Goal: Entertainment & Leisure: Consume media (video, audio)

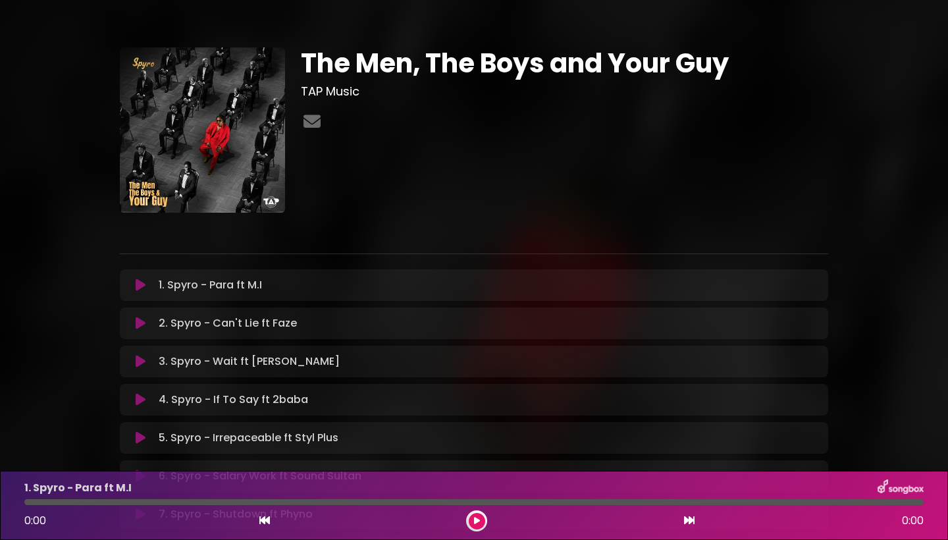
click at [696, 166] on div "The Men, The Boys and Your Guy TAP Music" at bounding box center [564, 129] width 543 height 165
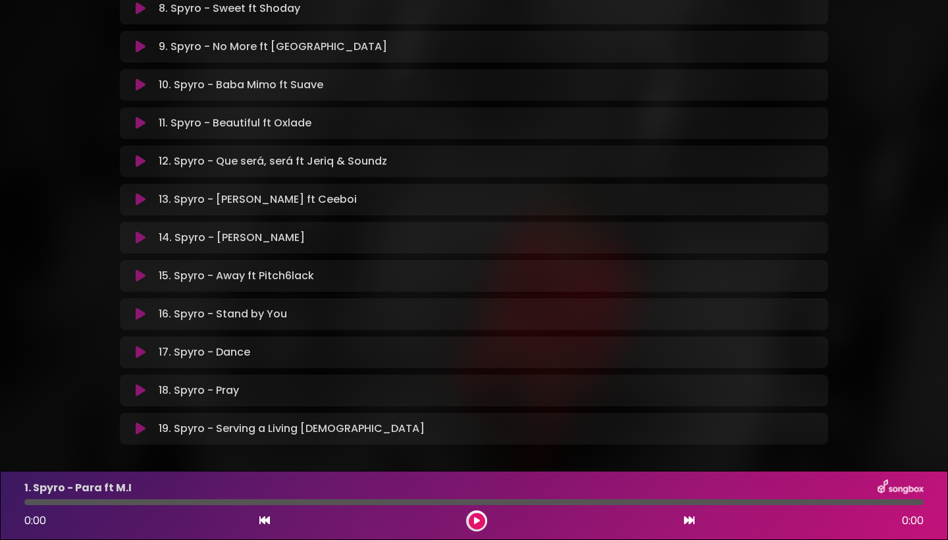
scroll to position [544, 0]
click at [140, 277] on icon at bounding box center [141, 275] width 10 height 13
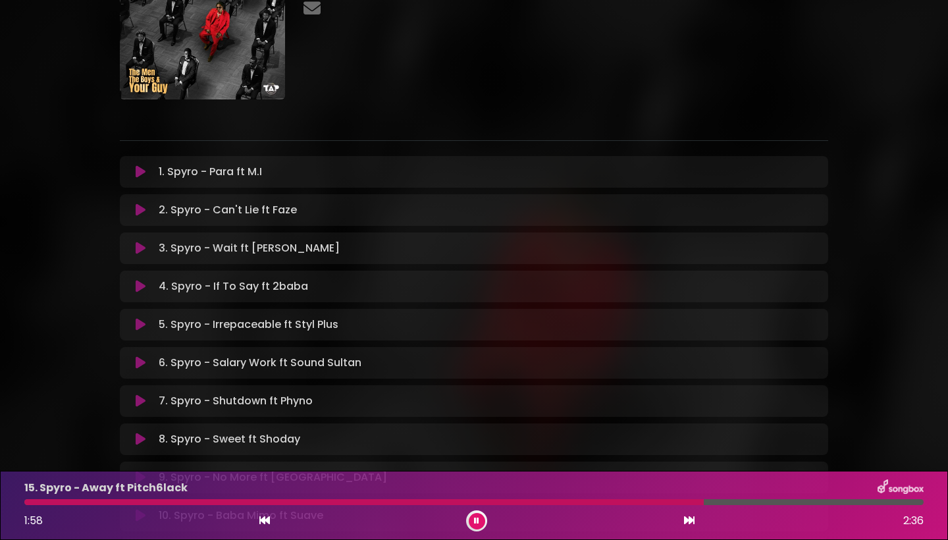
scroll to position [108, 0]
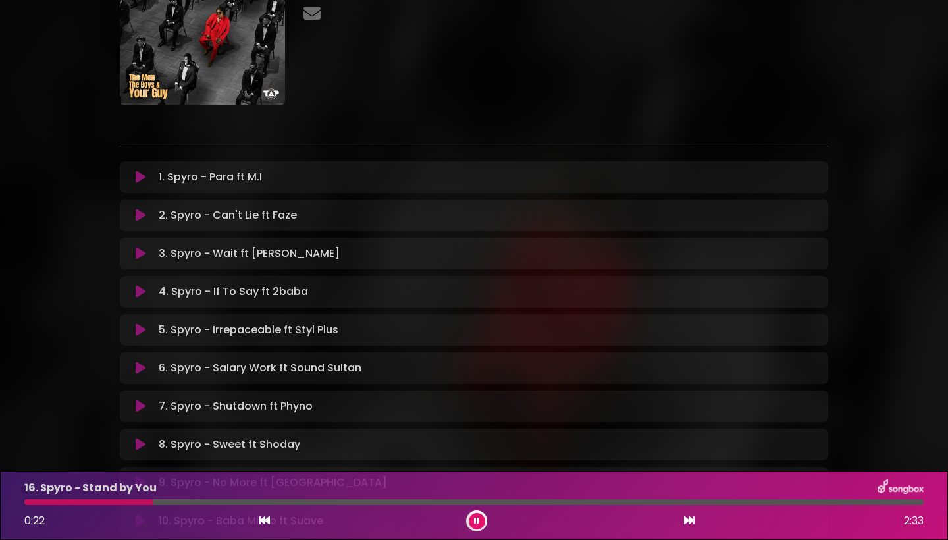
click at [143, 179] on icon at bounding box center [141, 176] width 10 height 13
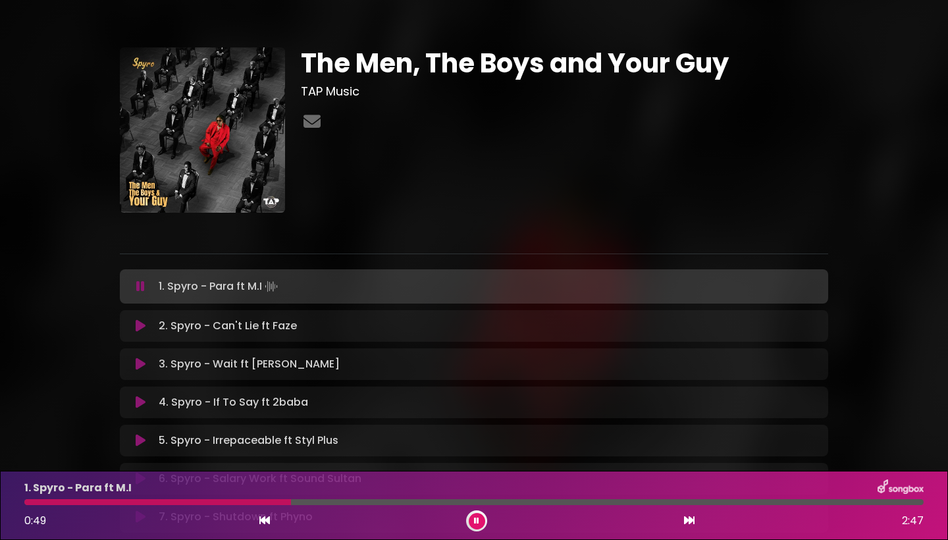
scroll to position [0, 0]
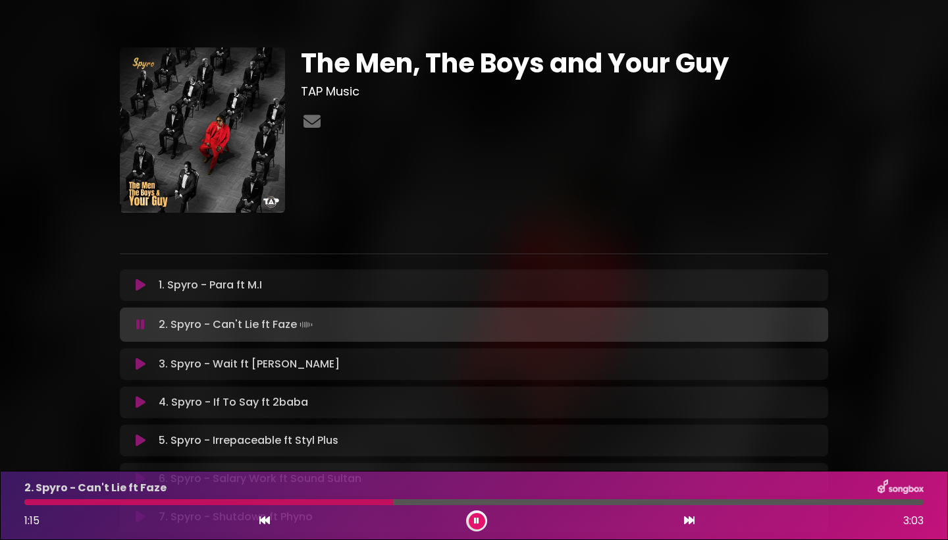
click at [474, 520] on icon at bounding box center [476, 521] width 5 height 8
